Goal: Navigation & Orientation: Find specific page/section

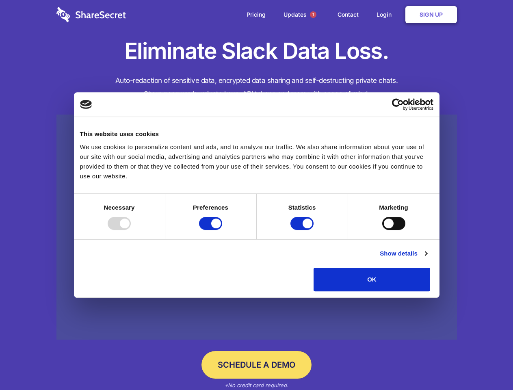
click at [131, 230] on div at bounding box center [119, 223] width 23 height 13
click at [222, 230] on input "Preferences" at bounding box center [210, 223] width 23 height 13
checkbox input "false"
click at [303, 230] on input "Statistics" at bounding box center [301, 223] width 23 height 13
checkbox input "false"
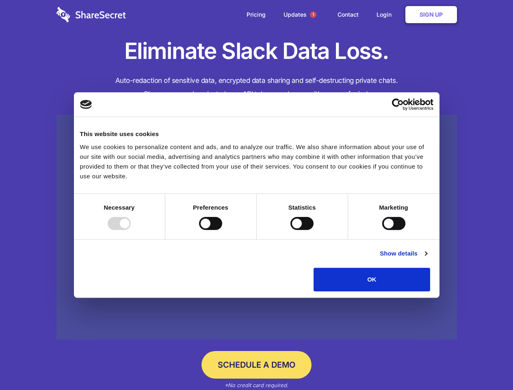
click at [382, 230] on input "Marketing" at bounding box center [393, 223] width 23 height 13
checkbox input "true"
click at [426, 258] on link "Show details" at bounding box center [402, 253] width 47 height 10
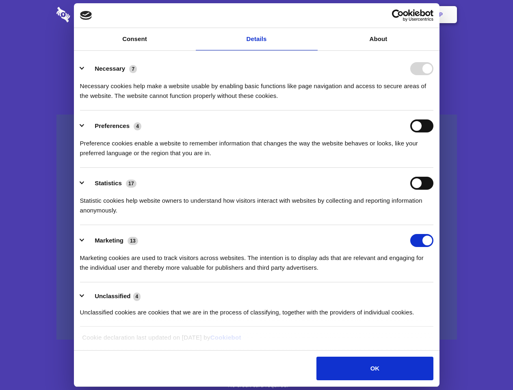
click at [433, 110] on li "Necessary 7 Necessary cookies help make a website usable by enabling basic func…" at bounding box center [256, 81] width 353 height 57
click at [312, 15] on span "1" at bounding box center [313, 14] width 6 height 6
